Goal: Task Accomplishment & Management: Manage account settings

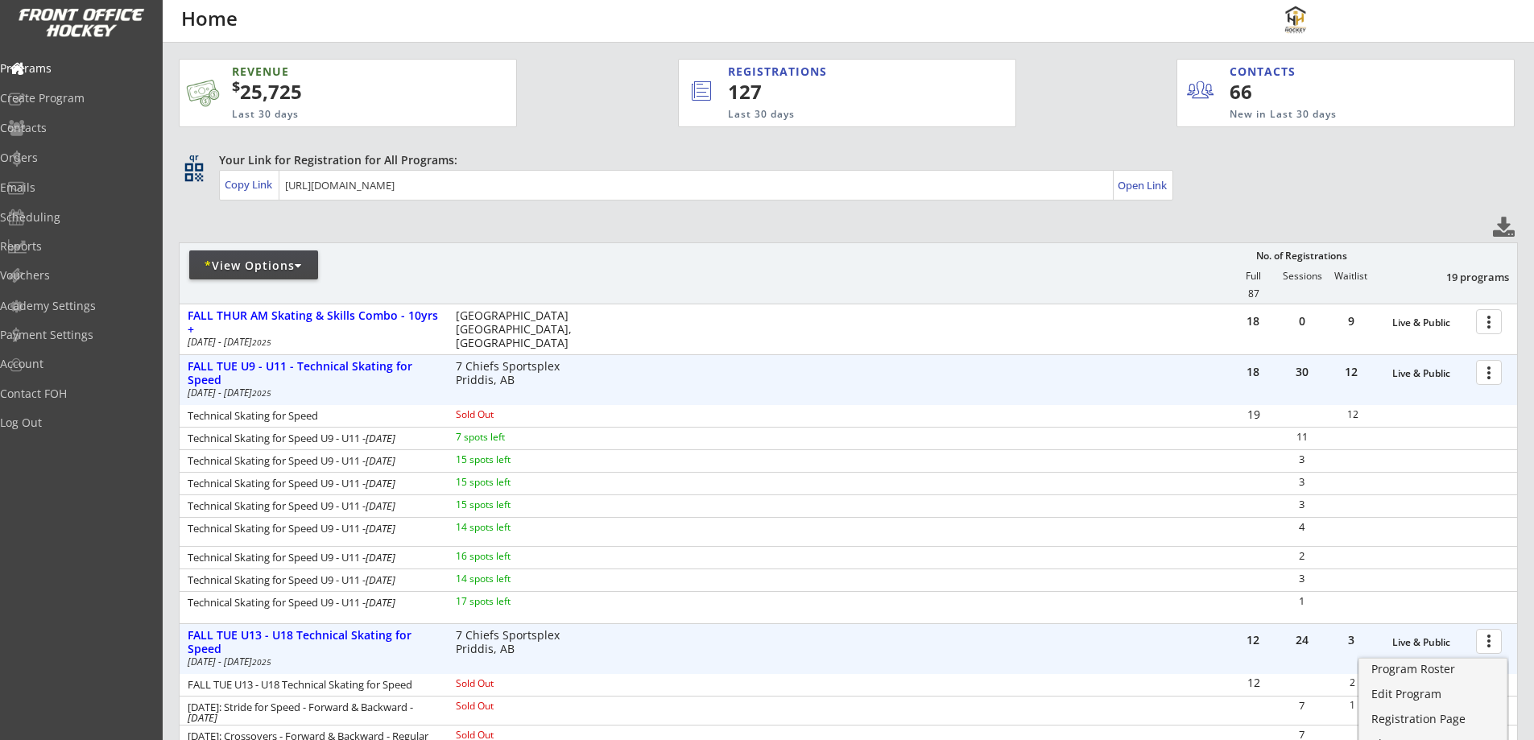
click at [1482, 366] on div at bounding box center [1491, 371] width 28 height 28
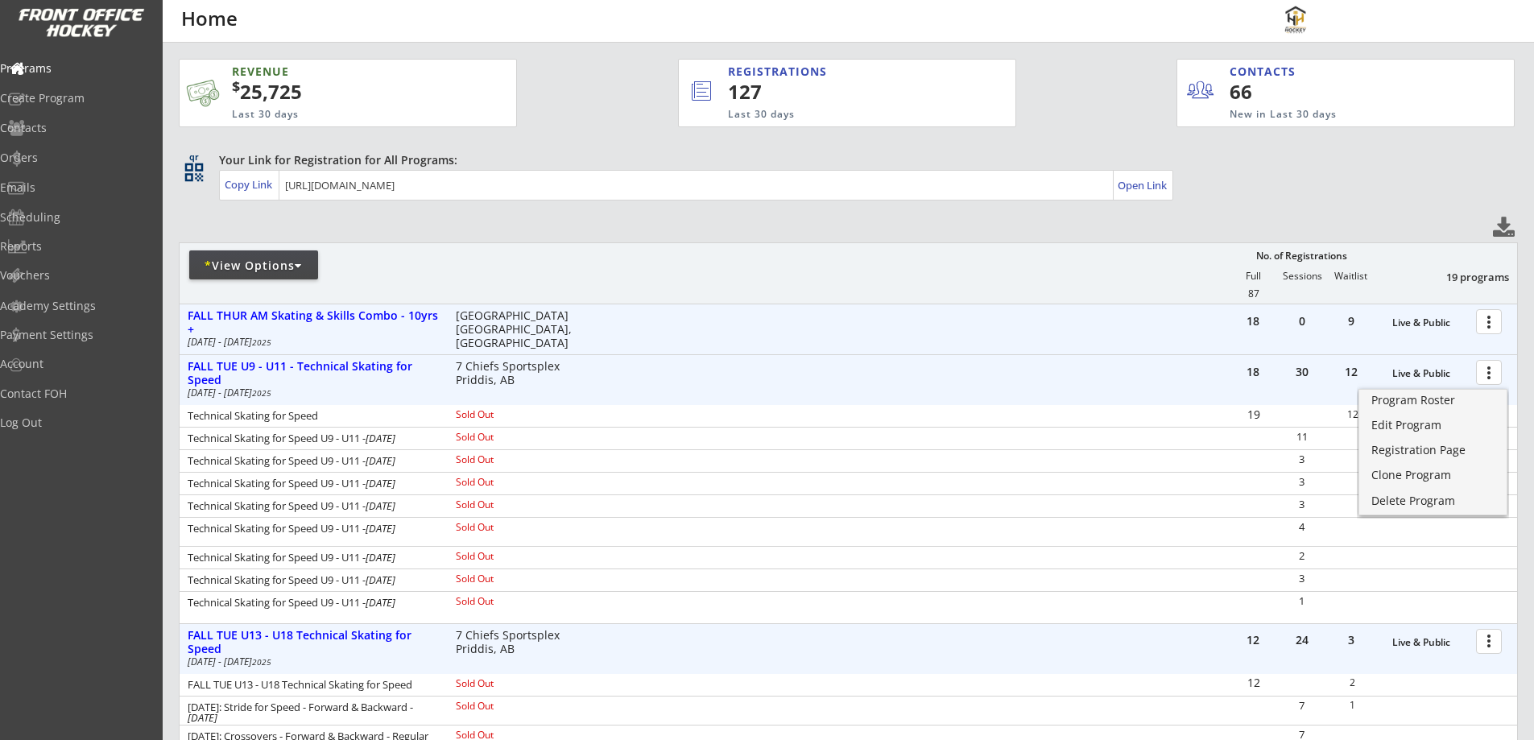
click at [720, 329] on div "18 0 9 Live & Public more_vert FALL THUR AM Skating & Skills Combo - 10yrs + Oc…" at bounding box center [848, 329] width 1337 height 50
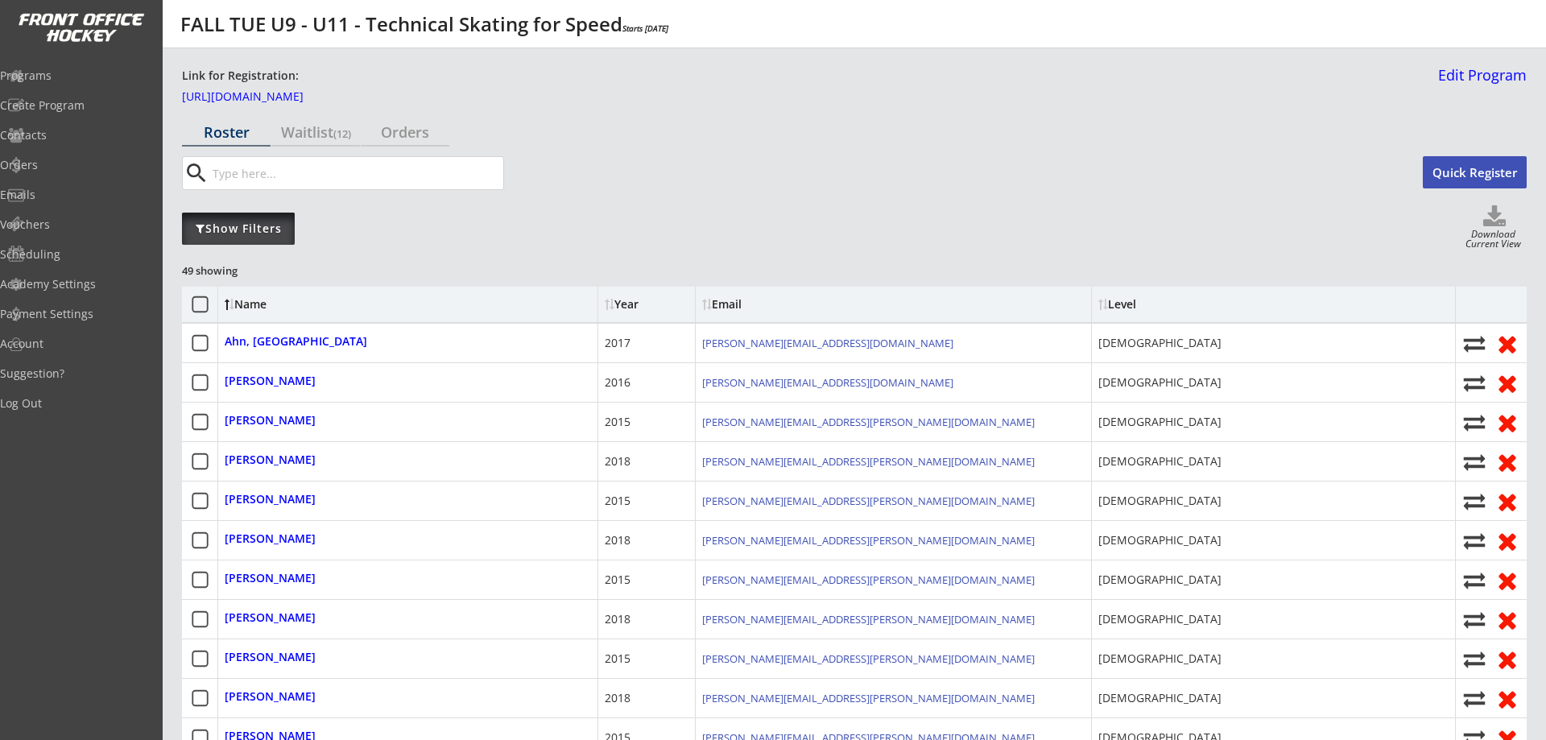
click at [279, 222] on div "Show Filters" at bounding box center [238, 229] width 113 height 16
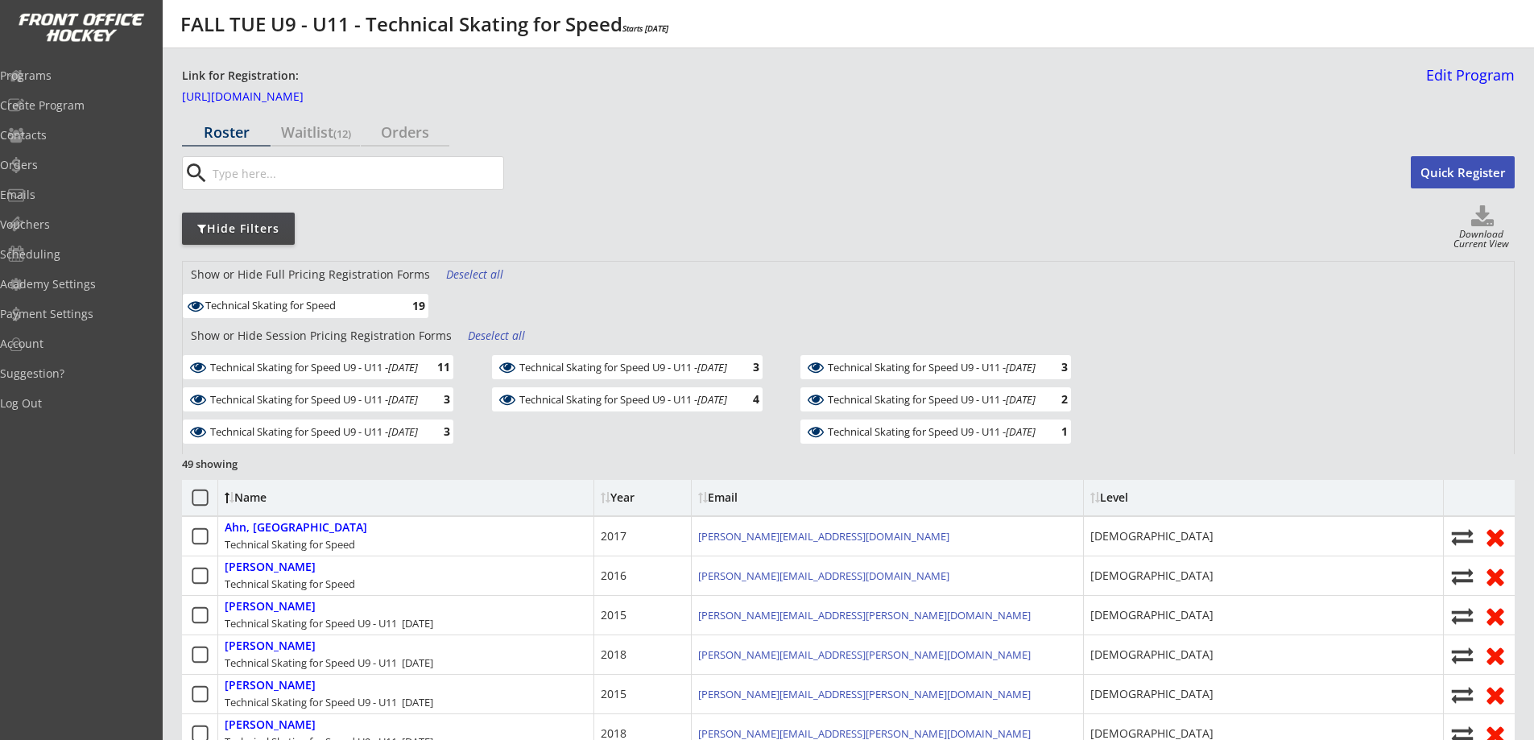
click at [506, 329] on div "Deselect all" at bounding box center [498, 336] width 60 height 16
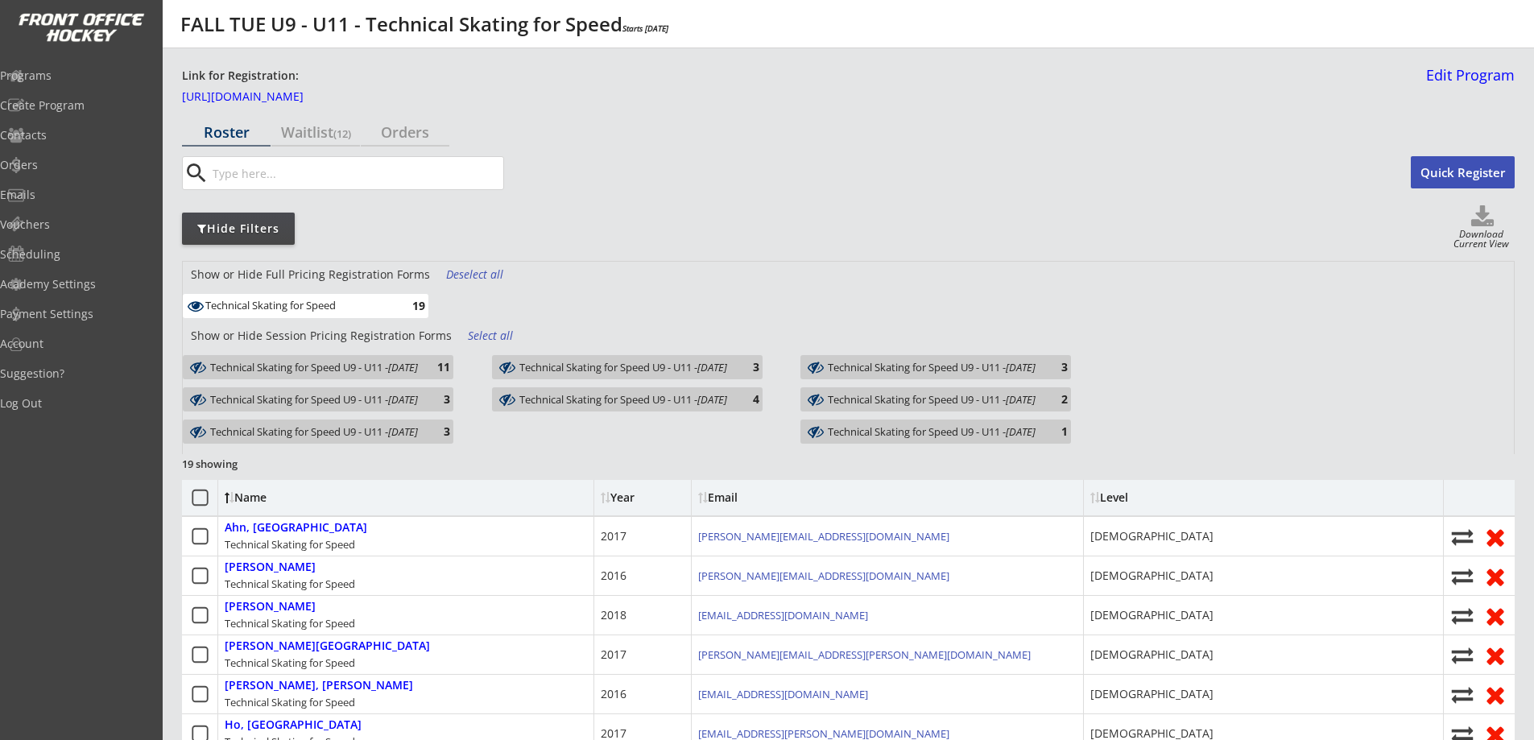
click at [390, 370] on div "Technical Skating for Speed U9 - U11 - Oct 14, 2025" at bounding box center [314, 367] width 208 height 15
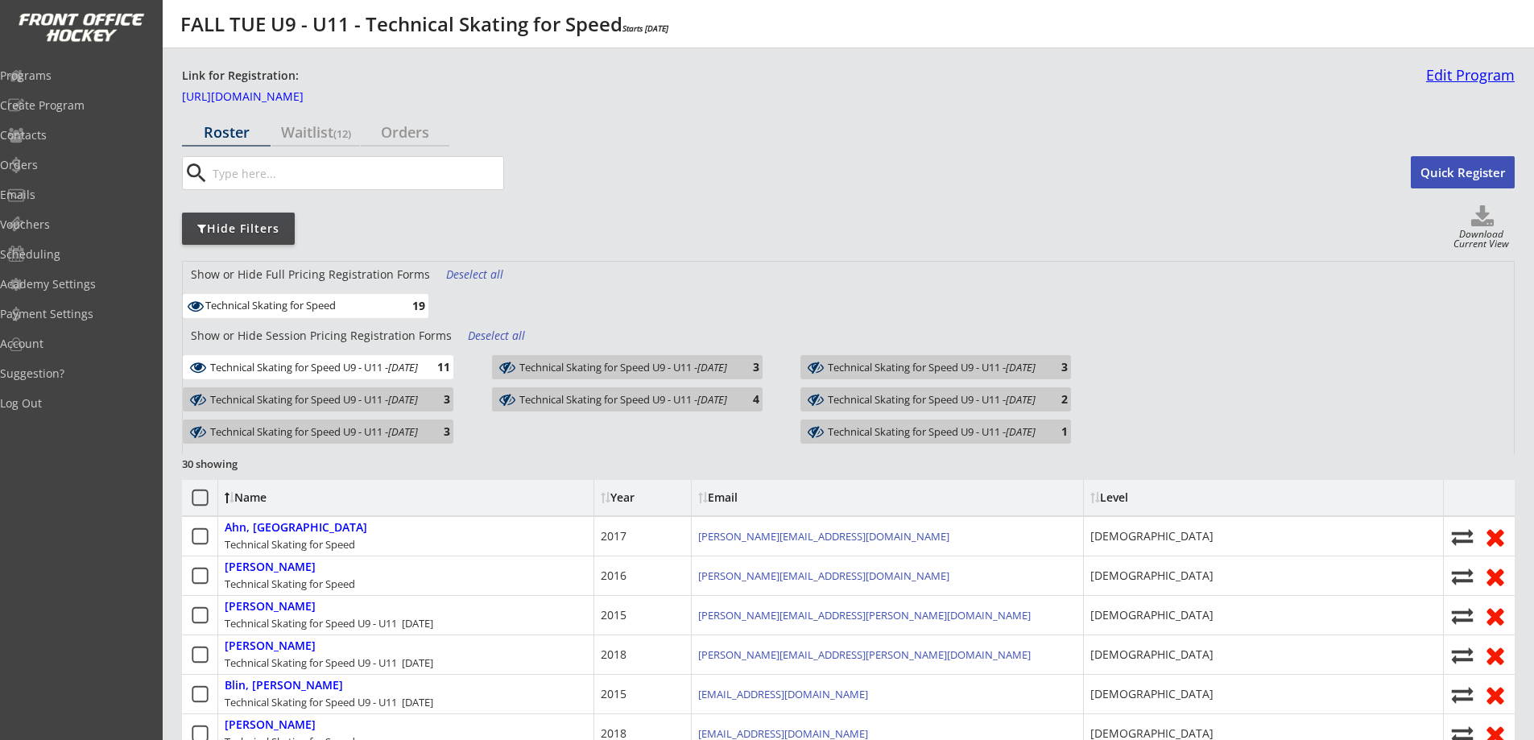
click at [1444, 71] on link "Edit Program" at bounding box center [1467, 82] width 95 height 28
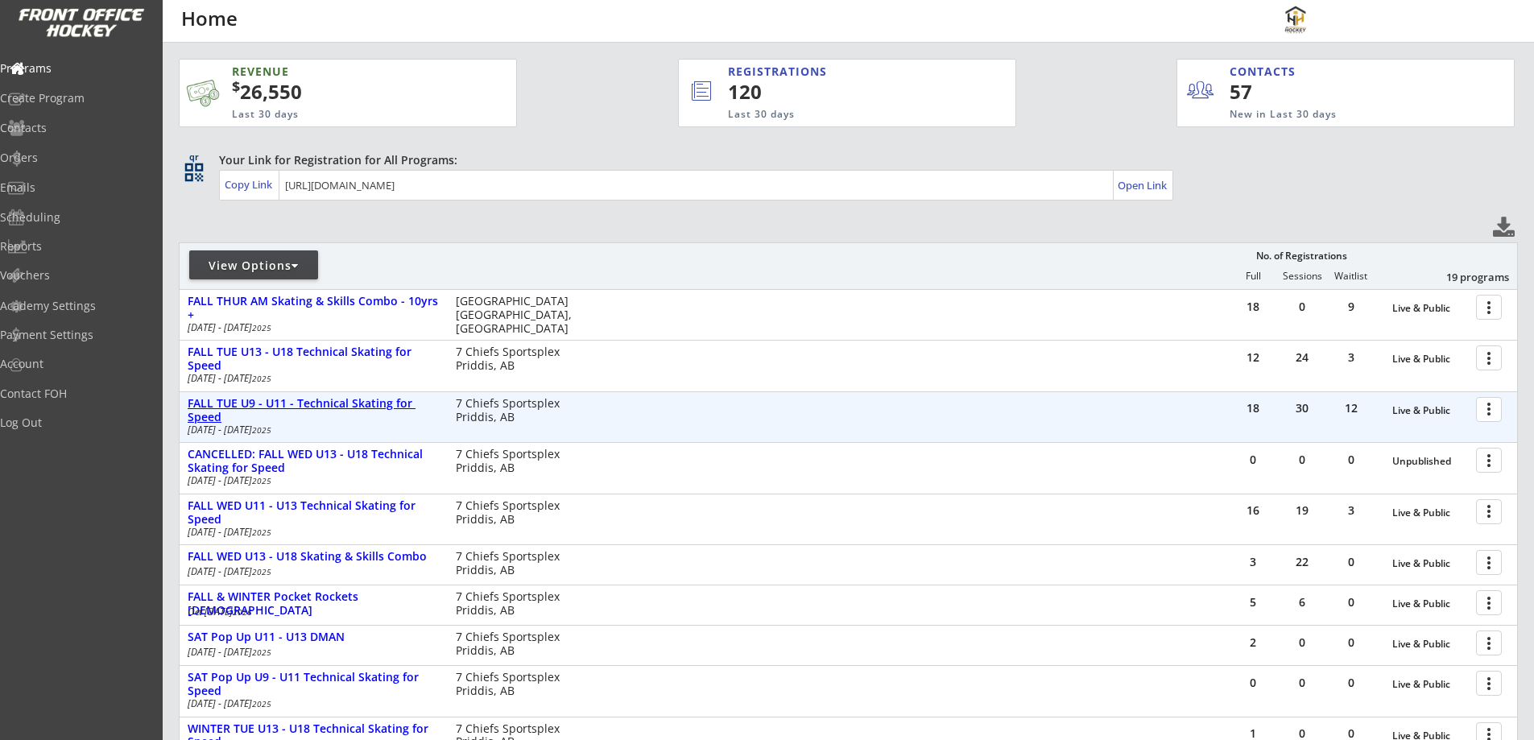
click at [343, 403] on div "FALL TUE U9 - U11 - Technical Skating for Speed" at bounding box center [313, 410] width 251 height 27
